Goal: Task Accomplishment & Management: Manage account settings

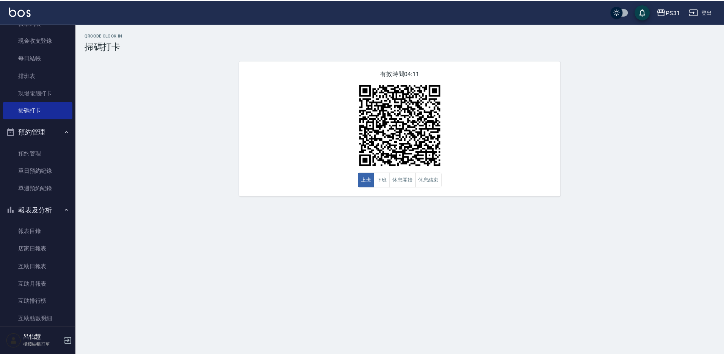
scroll to position [189, 0]
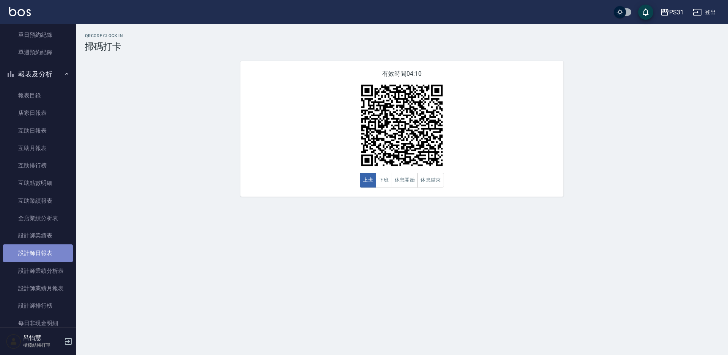
click at [39, 252] on link "設計師日報表" at bounding box center [38, 252] width 70 height 17
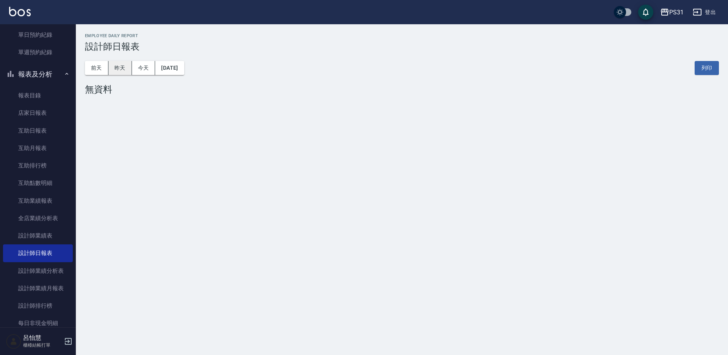
click at [120, 69] on button "昨天" at bounding box center [119, 68] width 23 height 14
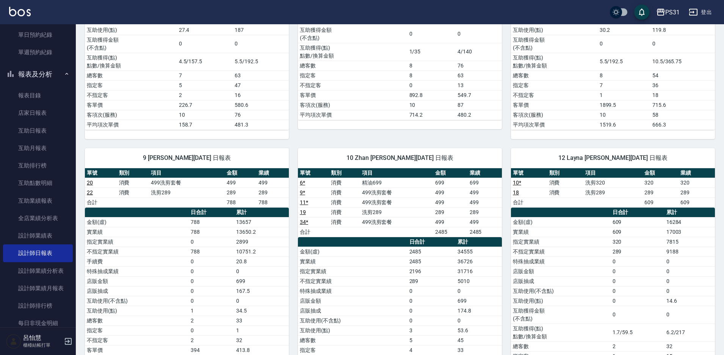
scroll to position [379, 0]
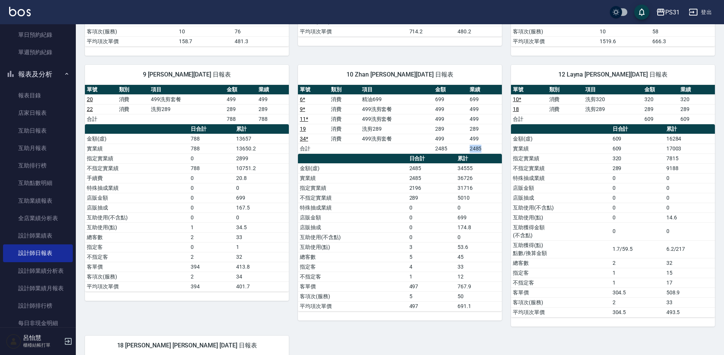
drag, startPoint x: 464, startPoint y: 150, endPoint x: 494, endPoint y: 153, distance: 30.5
click at [503, 149] on div "2 Bille [PERSON_NAME][DATE] 日報表 單號 類別 項目 金額 業績 1 消費 洗剪289 289 289 17 消費 一般洗+精油+…" at bounding box center [395, 148] width 639 height 905
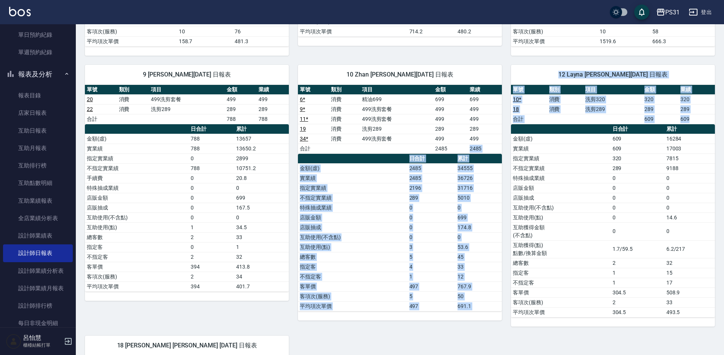
click at [474, 162] on th "累計" at bounding box center [478, 159] width 46 height 10
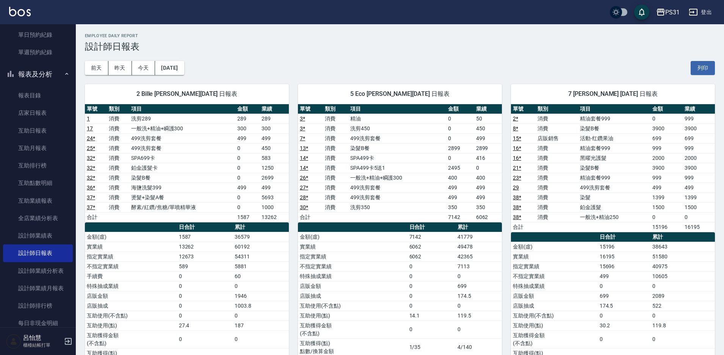
scroll to position [0, 0]
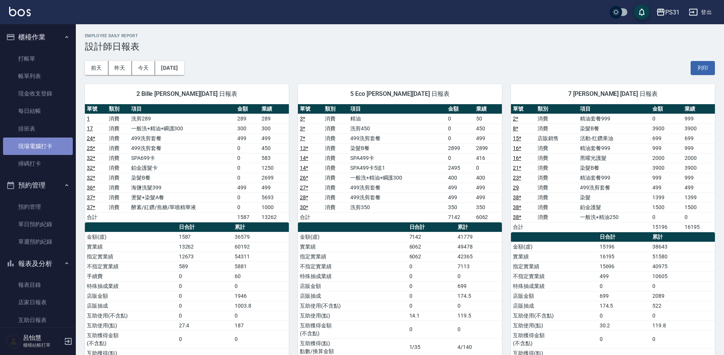
click at [40, 147] on link "現場電腦打卡" at bounding box center [38, 146] width 70 height 17
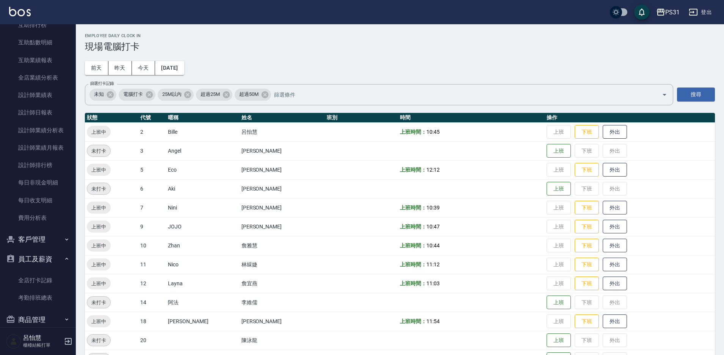
scroll to position [361, 0]
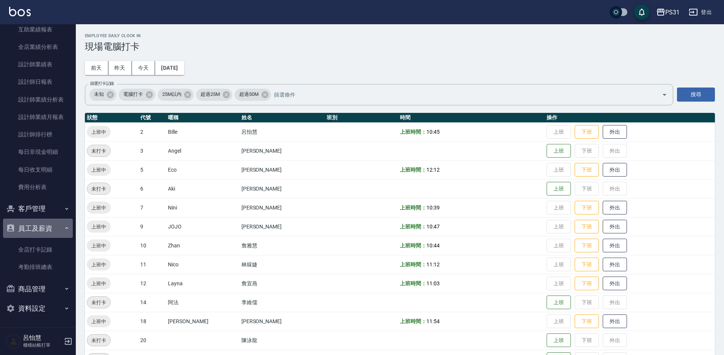
click at [41, 228] on button "員工及薪資" at bounding box center [38, 229] width 70 height 20
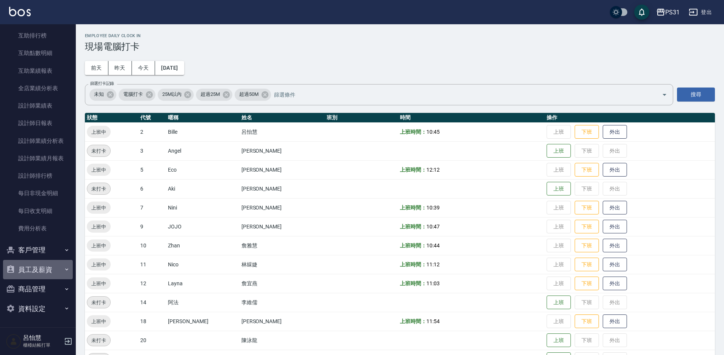
click at [45, 269] on button "員工及薪資" at bounding box center [38, 270] width 70 height 20
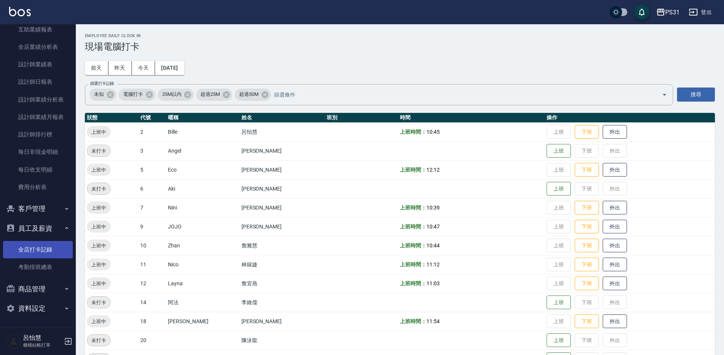
click at [38, 246] on link "全店打卡記錄" at bounding box center [38, 249] width 70 height 17
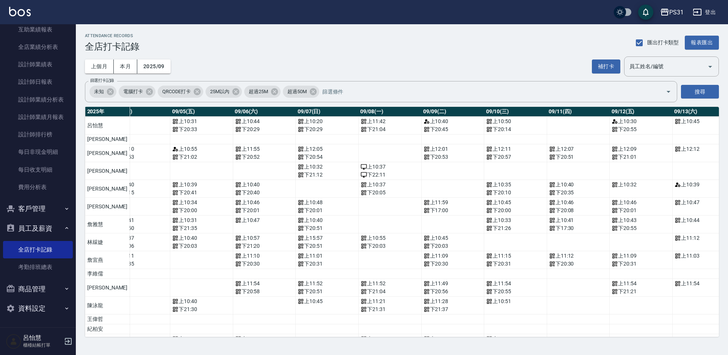
scroll to position [0, 311]
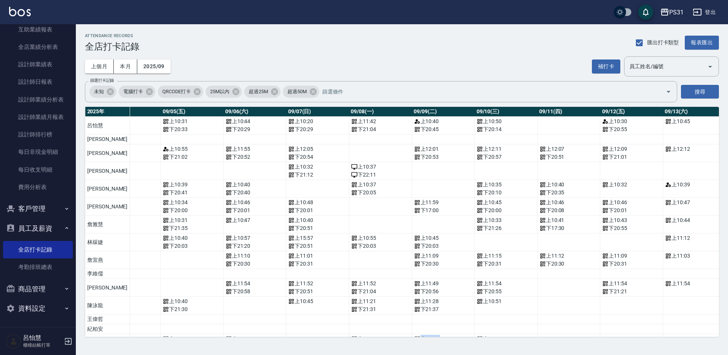
drag, startPoint x: 378, startPoint y: 337, endPoint x: 443, endPoint y: 347, distance: 65.9
click at [443, 347] on div "ATTENDANCE RECORDS 全店打卡記錄 匯出打卡類型 報表匯出 上個月 本月 2025/09 補打卡 員工姓名/編號 員工姓名/編號 篩選打卡記錄…" at bounding box center [364, 177] width 728 height 355
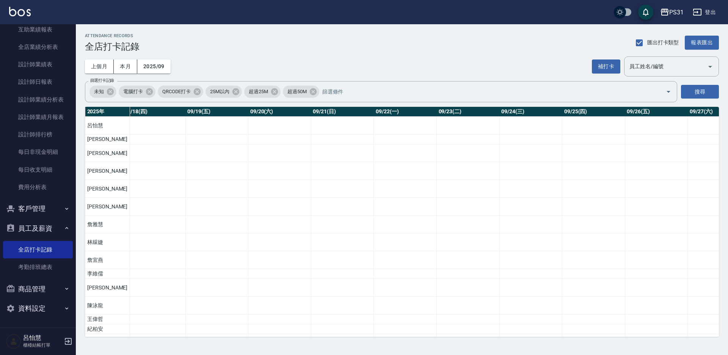
scroll to position [0, 1365]
